Goal: Find specific fact: Find specific fact

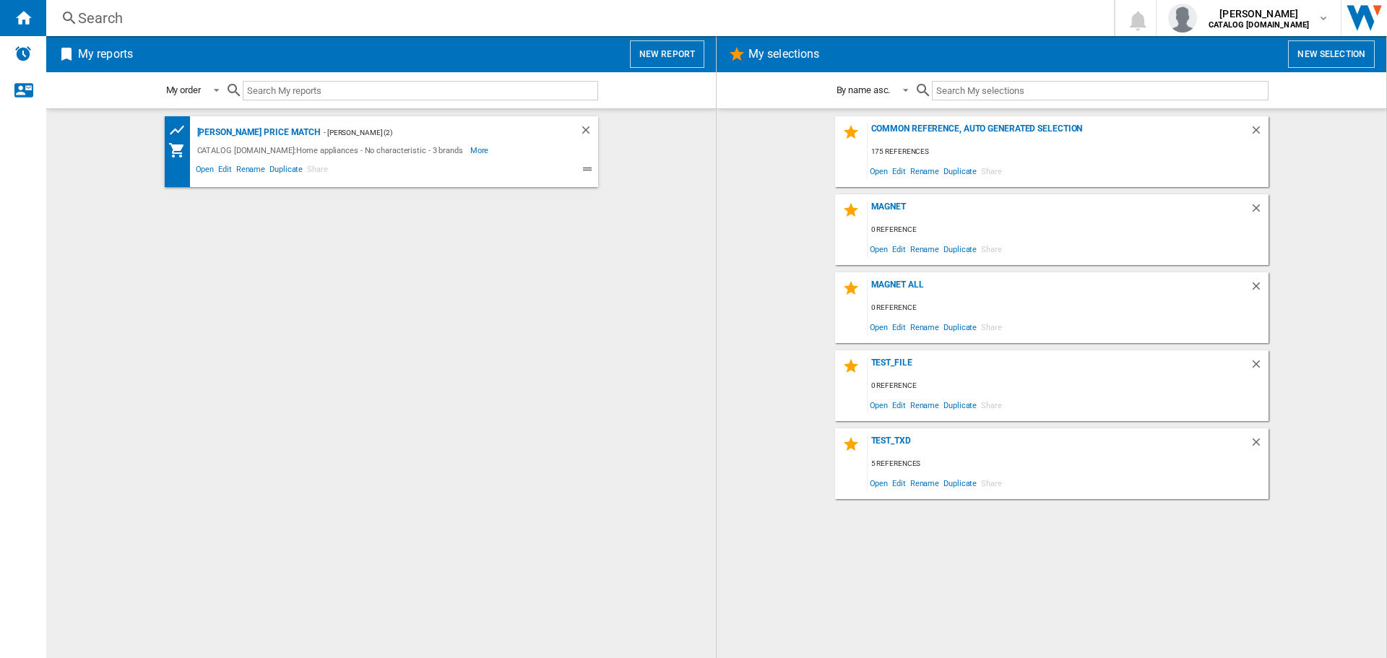
click at [167, 22] on div "Search" at bounding box center [577, 18] width 999 height 20
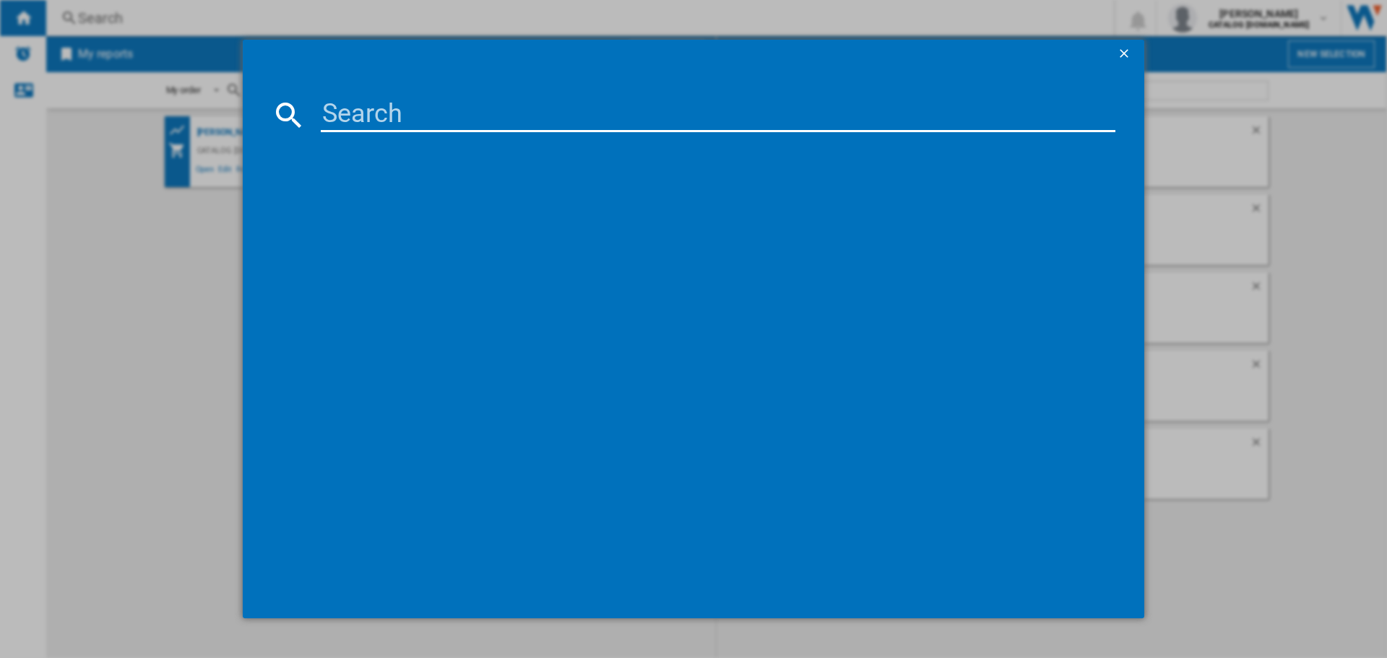
click at [363, 117] on input at bounding box center [718, 115] width 795 height 35
paste input "LFR61144B"
type input "LFR61144B"
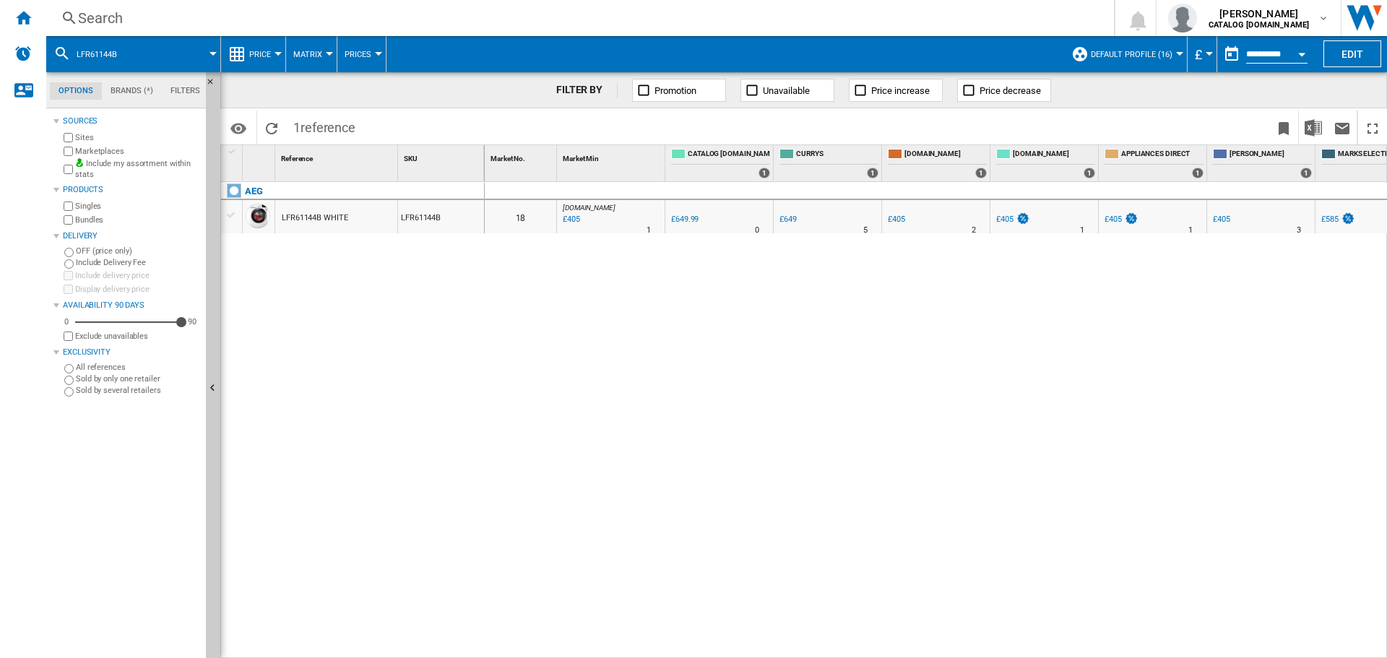
click at [326, 208] on div "LFR61144B WHITE" at bounding box center [315, 218] width 66 height 33
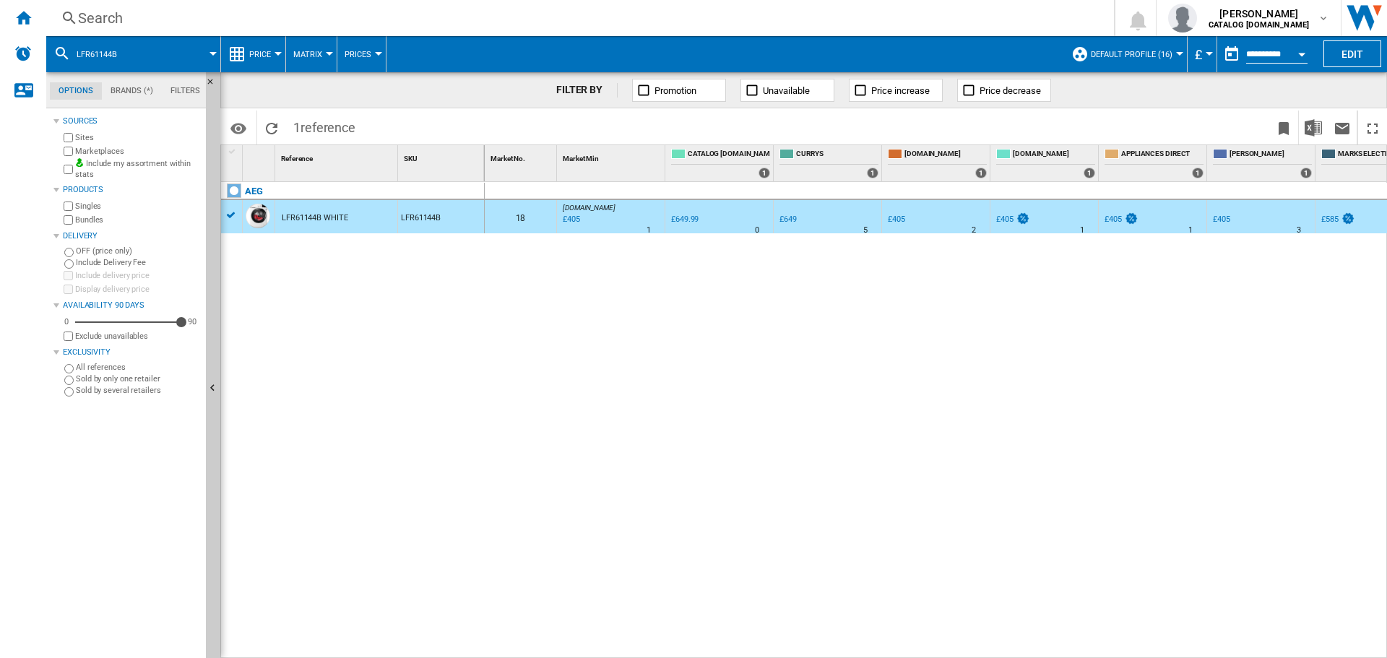
click at [325, 218] on div "LFR61144B WHITE" at bounding box center [315, 218] width 66 height 33
click at [324, 218] on div "LFR61144B WHITE" at bounding box center [315, 218] width 66 height 33
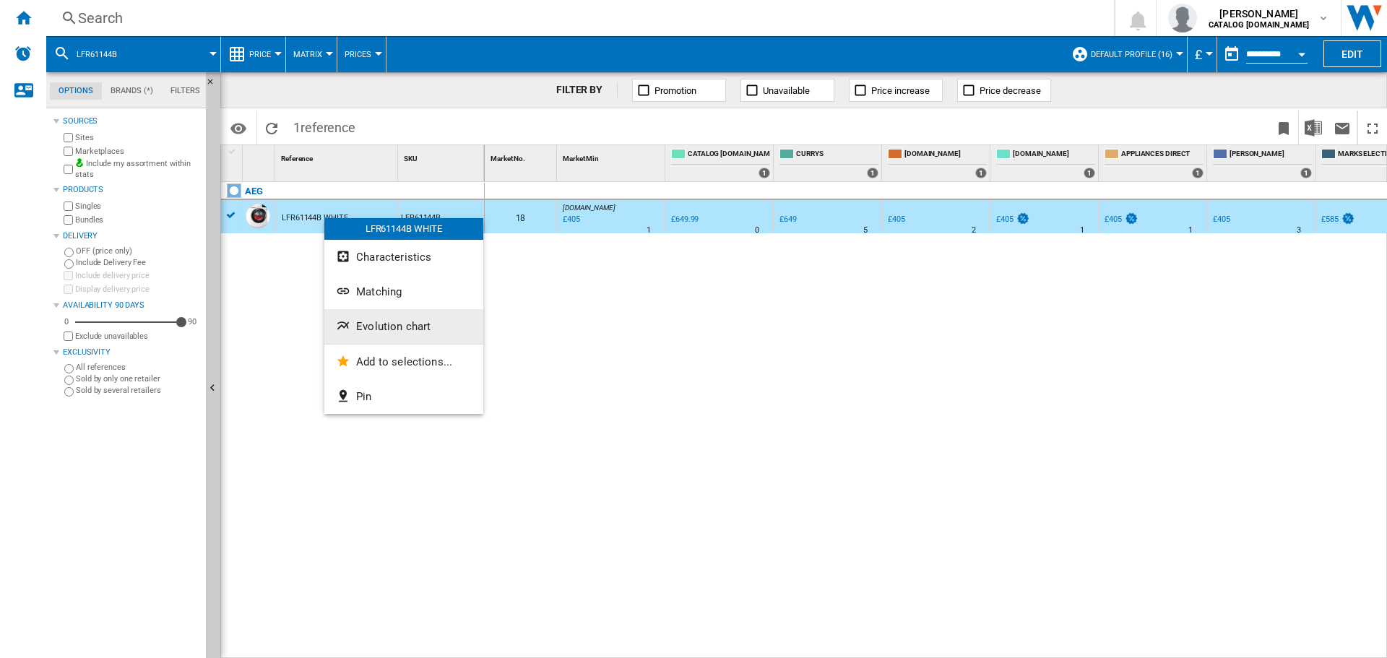
click at [403, 325] on span "Evolution chart" at bounding box center [393, 326] width 74 height 13
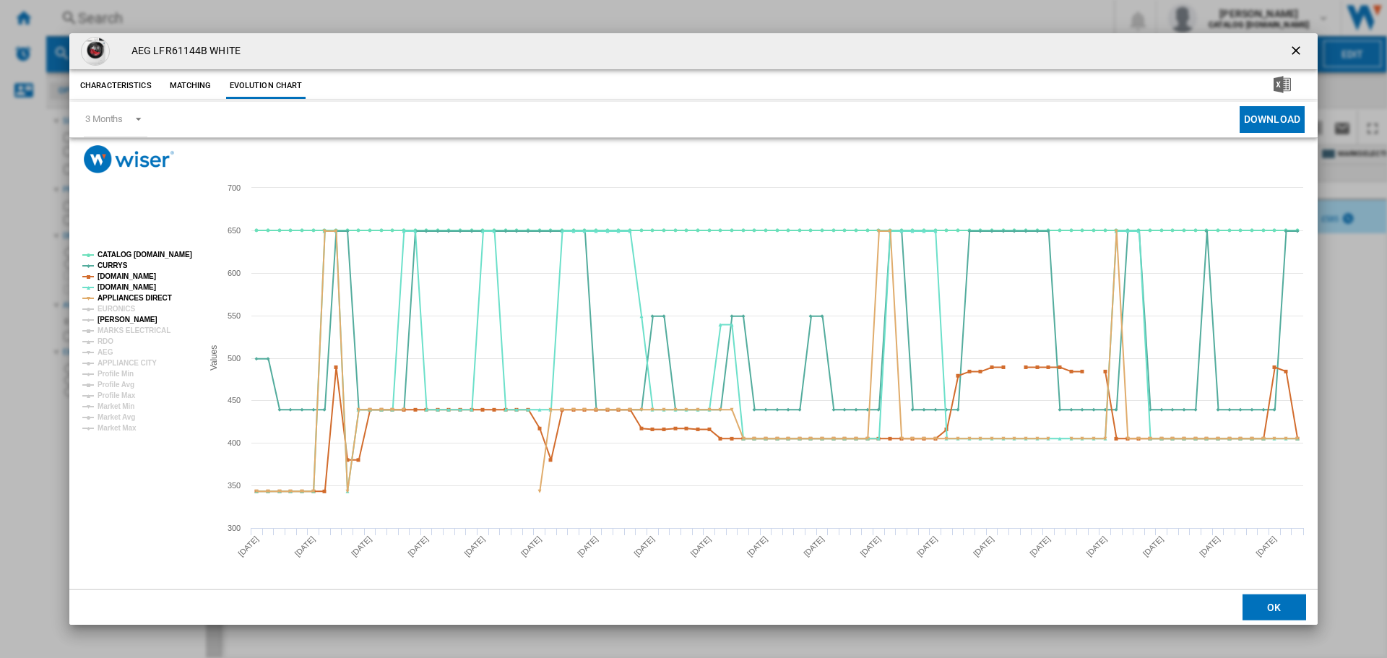
click at [119, 322] on tspan "[PERSON_NAME]" at bounding box center [128, 320] width 60 height 8
